Goal: Task Accomplishment & Management: Manage account settings

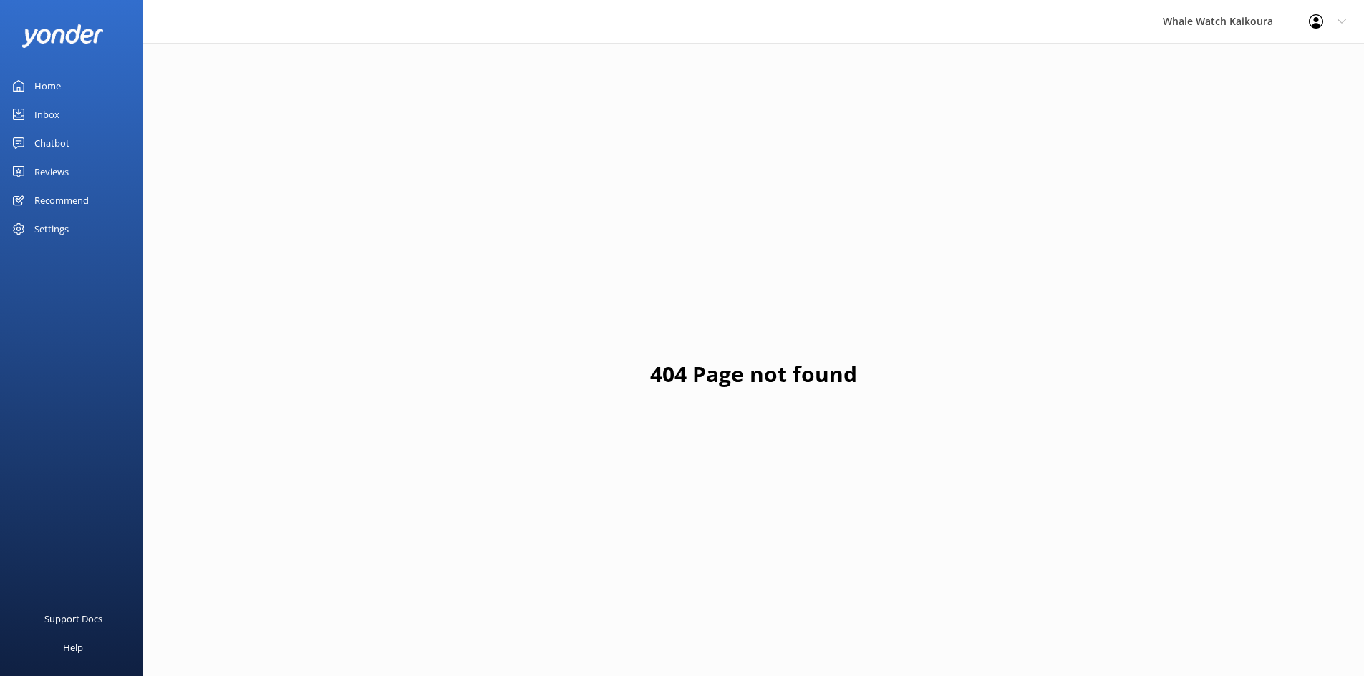
click at [75, 115] on link "Inbox" at bounding box center [71, 114] width 143 height 29
